Goal: Task Accomplishment & Management: Use online tool/utility

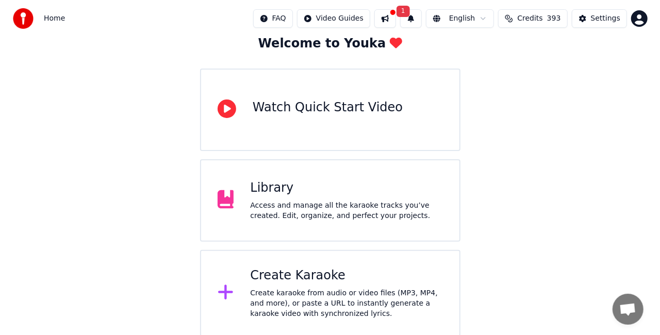
scroll to position [65, 0]
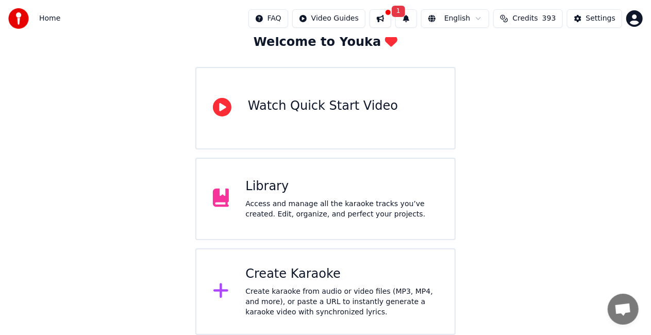
click at [313, 271] on div "Create Karaoke" at bounding box center [341, 274] width 193 height 16
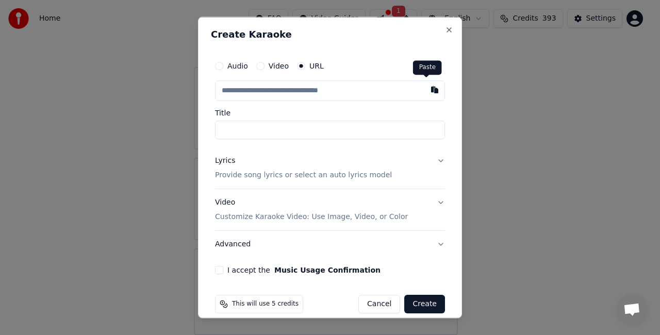
click at [428, 90] on button "button" at bounding box center [434, 89] width 21 height 19
type input "**********"
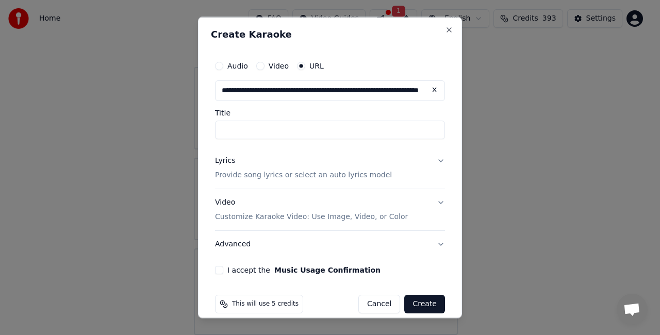
type input "**********"
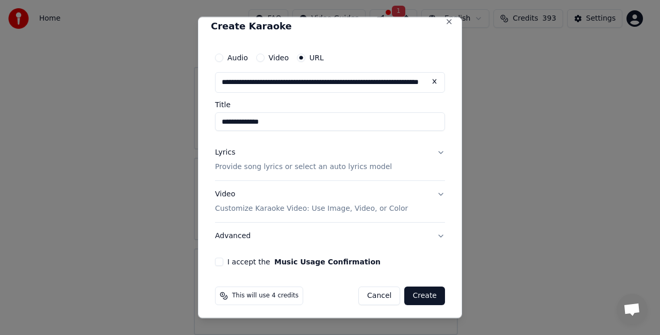
scroll to position [11, 0]
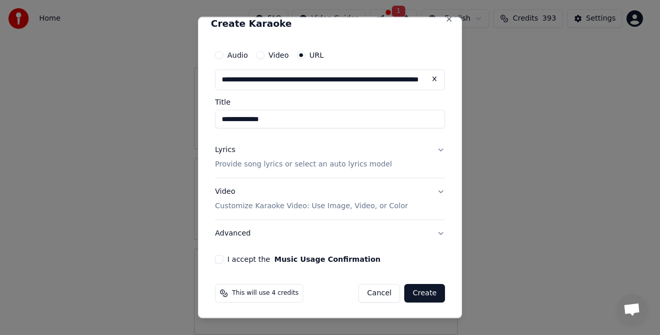
click at [219, 261] on button "I accept the Music Usage Confirmation" at bounding box center [219, 259] width 8 height 8
click at [434, 148] on button "Lyrics Provide song lyrics or select an auto lyrics model" at bounding box center [330, 157] width 230 height 41
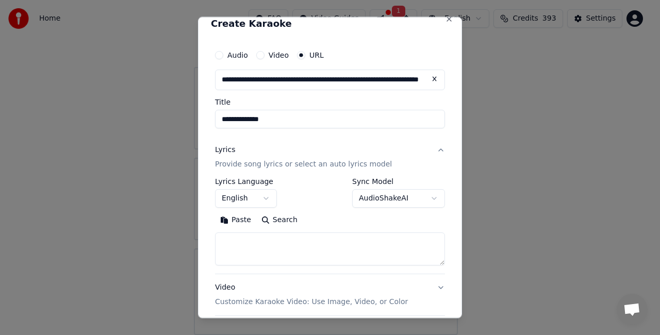
click at [424, 198] on body "**********" at bounding box center [325, 135] width 651 height 400
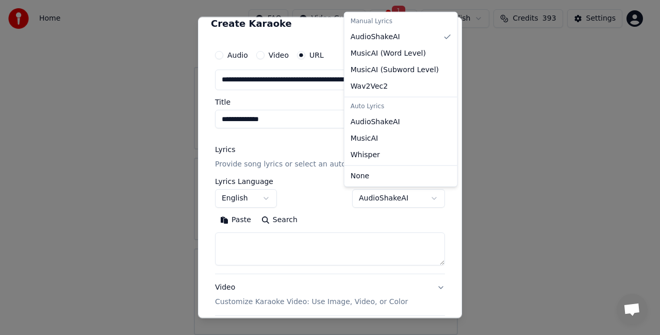
select select "**********"
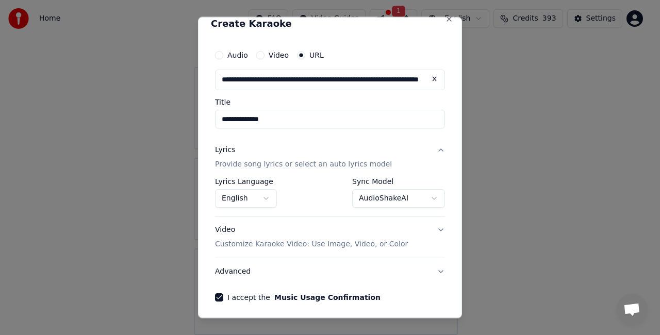
scroll to position [49, 0]
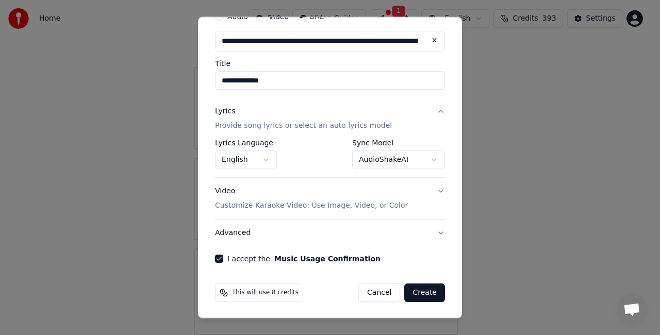
click at [415, 291] on button "Create" at bounding box center [424, 293] width 41 height 19
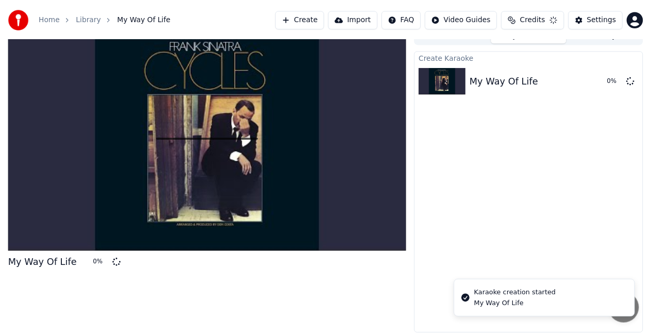
scroll to position [11, 0]
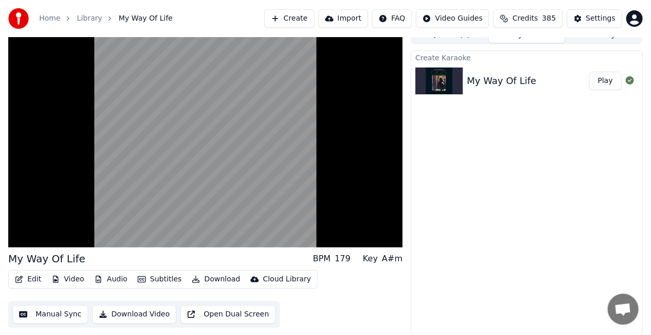
click at [135, 314] on button "Download Video" at bounding box center [134, 314] width 84 height 19
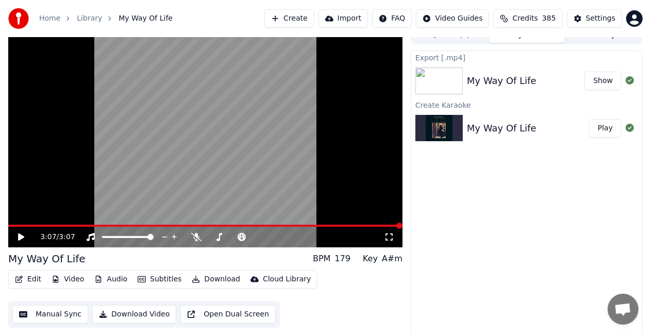
click at [597, 130] on button "Play" at bounding box center [605, 128] width 32 height 19
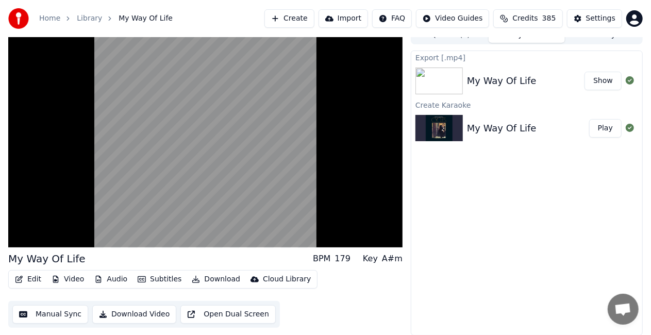
click at [636, 111] on div "My Way Of Life Play" at bounding box center [526, 128] width 231 height 35
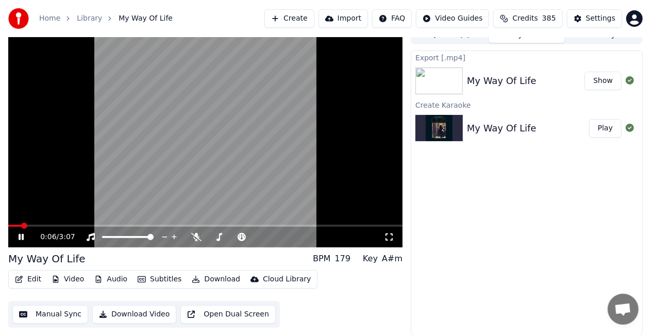
click at [157, 313] on button "Download Video" at bounding box center [134, 314] width 84 height 19
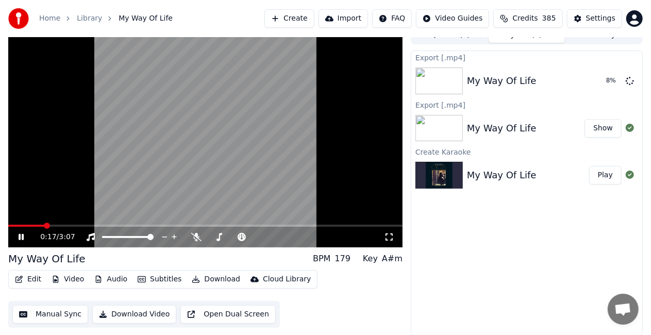
click at [21, 236] on icon at bounding box center [21, 237] width 5 height 6
click at [606, 129] on button "Show" at bounding box center [603, 128] width 37 height 19
click at [615, 125] on button "Show" at bounding box center [603, 128] width 37 height 19
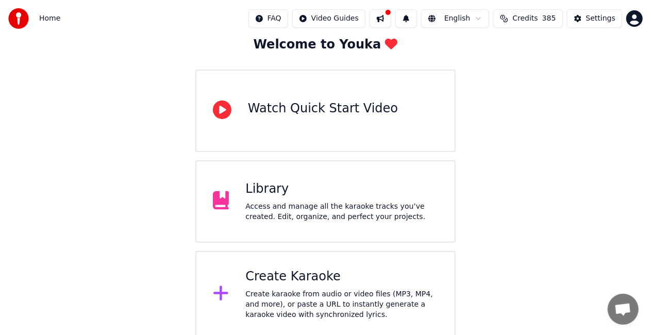
scroll to position [65, 0]
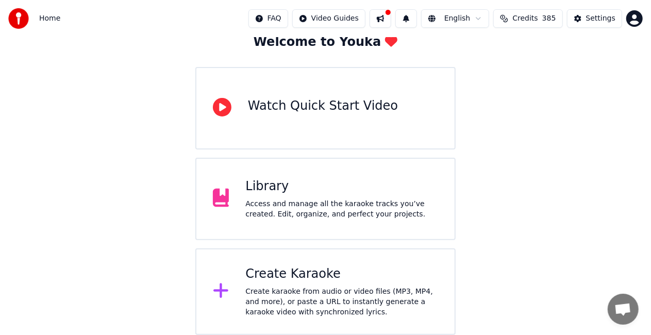
click at [291, 214] on div "Access and manage all the karaoke tracks you’ve created. Edit, organize, and pe…" at bounding box center [341, 209] width 193 height 21
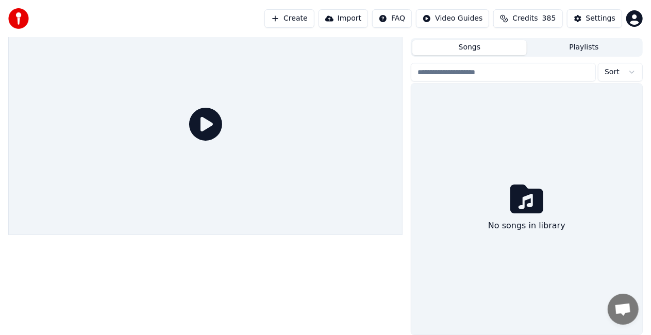
scroll to position [23, 0]
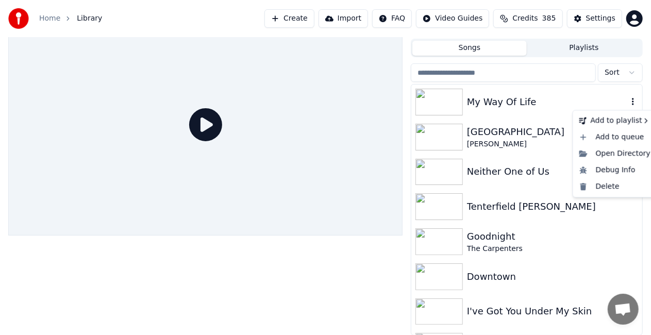
click at [628, 102] on icon "button" at bounding box center [633, 101] width 10 height 8
click at [615, 152] on div "Open Directory" at bounding box center [614, 153] width 79 height 16
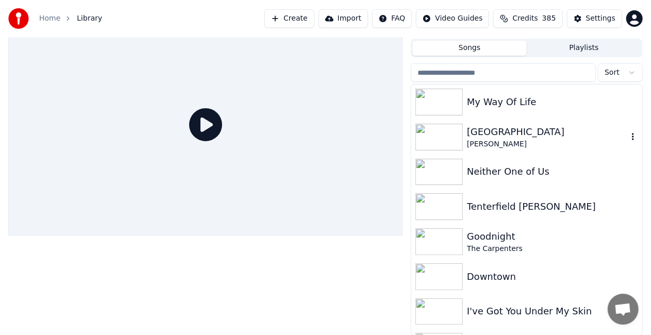
click at [628, 136] on icon "button" at bounding box center [633, 136] width 10 height 8
click at [619, 105] on div "My Way Of Life" at bounding box center [547, 102] width 161 height 14
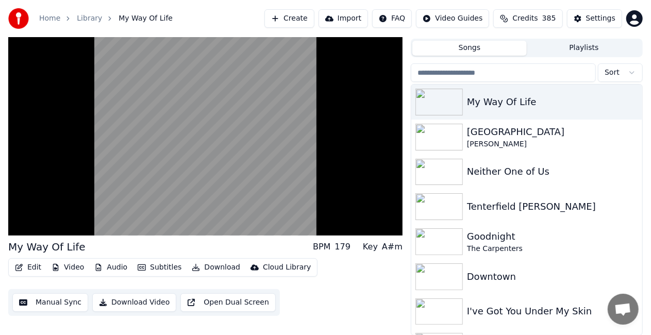
click at [156, 306] on button "Download Video" at bounding box center [134, 302] width 84 height 19
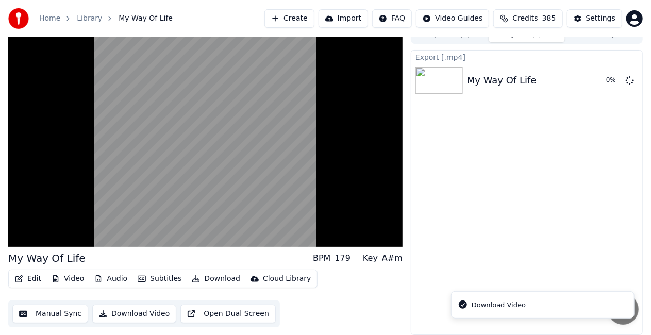
scroll to position [11, 0]
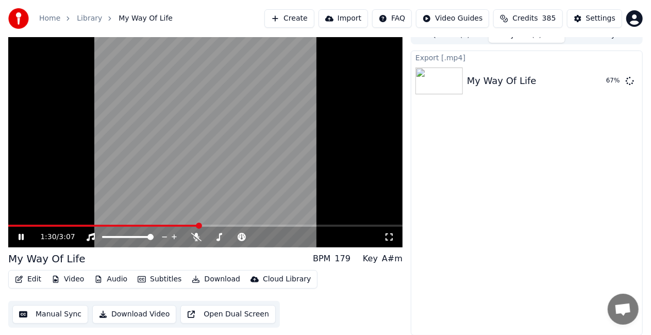
click at [25, 232] on div "1:30 / 3:07" at bounding box center [205, 237] width 386 height 10
click at [22, 235] on icon at bounding box center [21, 237] width 5 height 6
click at [599, 81] on button "Show" at bounding box center [603, 81] width 37 height 19
